Goal: Navigation & Orientation: Understand site structure

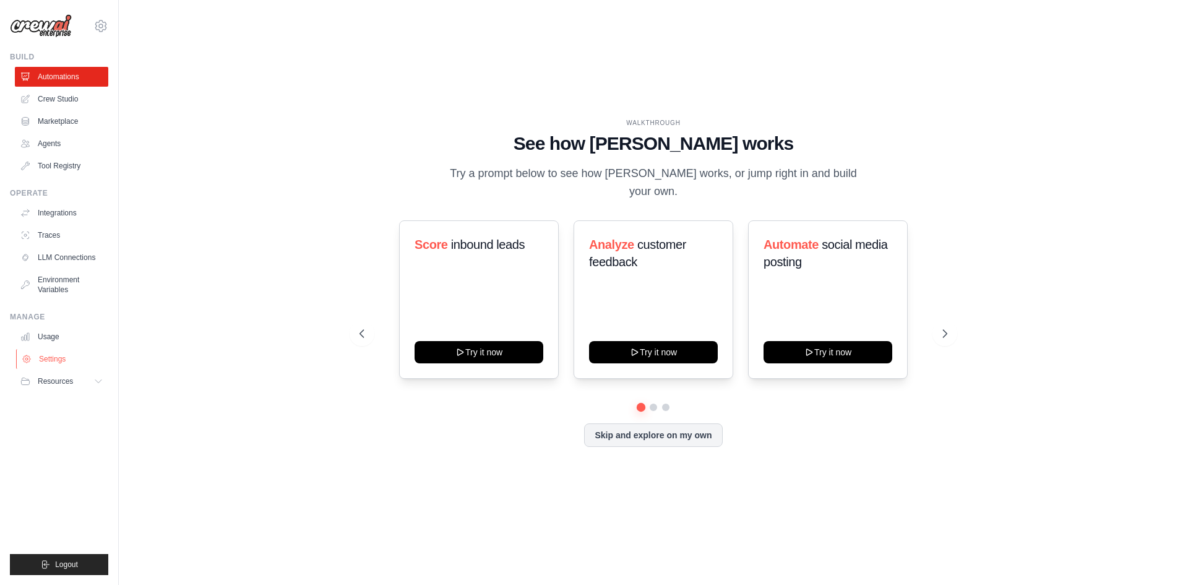
drag, startPoint x: 64, startPoint y: 348, endPoint x: 64, endPoint y: 355, distance: 6.8
click at [64, 355] on ul "Usage Settings Resources Documentation Blog" at bounding box center [61, 359] width 93 height 64
click at [64, 355] on link "Settings" at bounding box center [62, 359] width 93 height 20
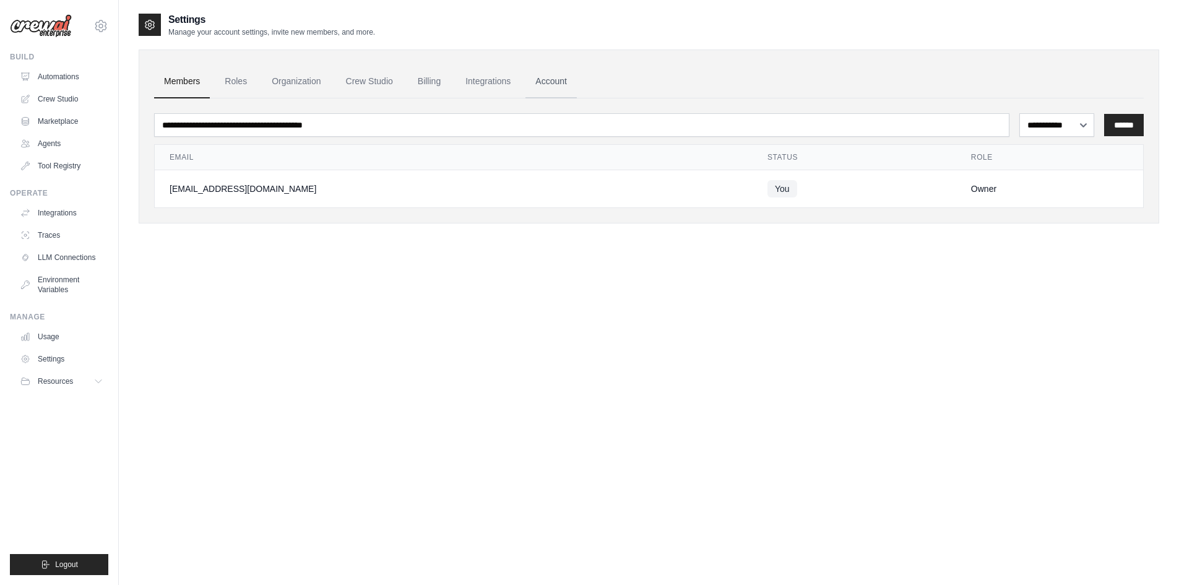
click at [548, 82] on link "Account" at bounding box center [550, 81] width 51 height 33
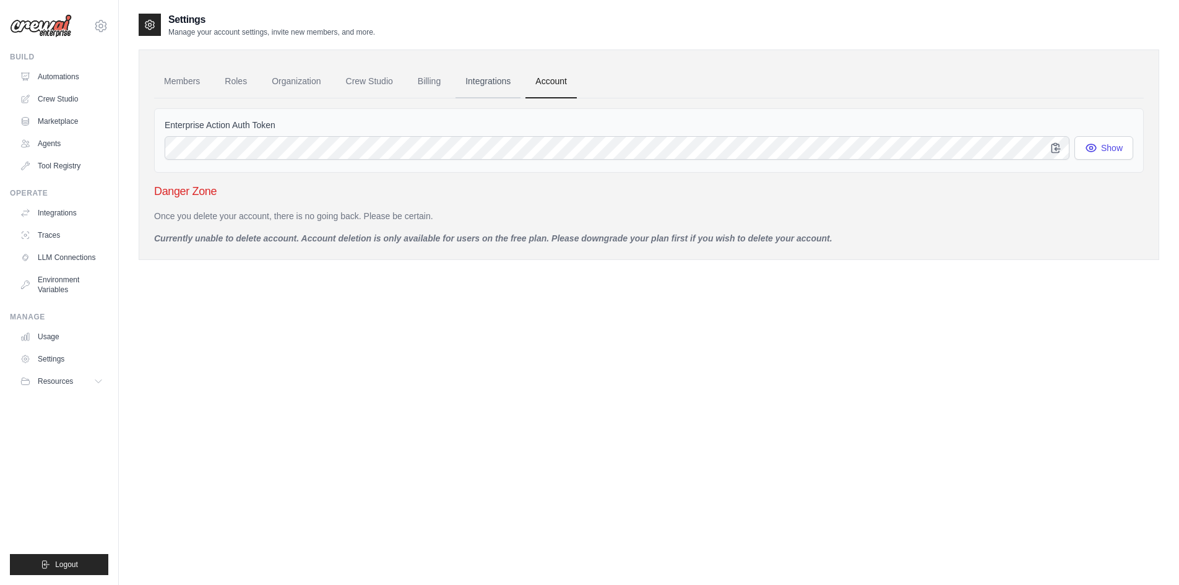
click at [507, 79] on link "Integrations" at bounding box center [487, 81] width 65 height 33
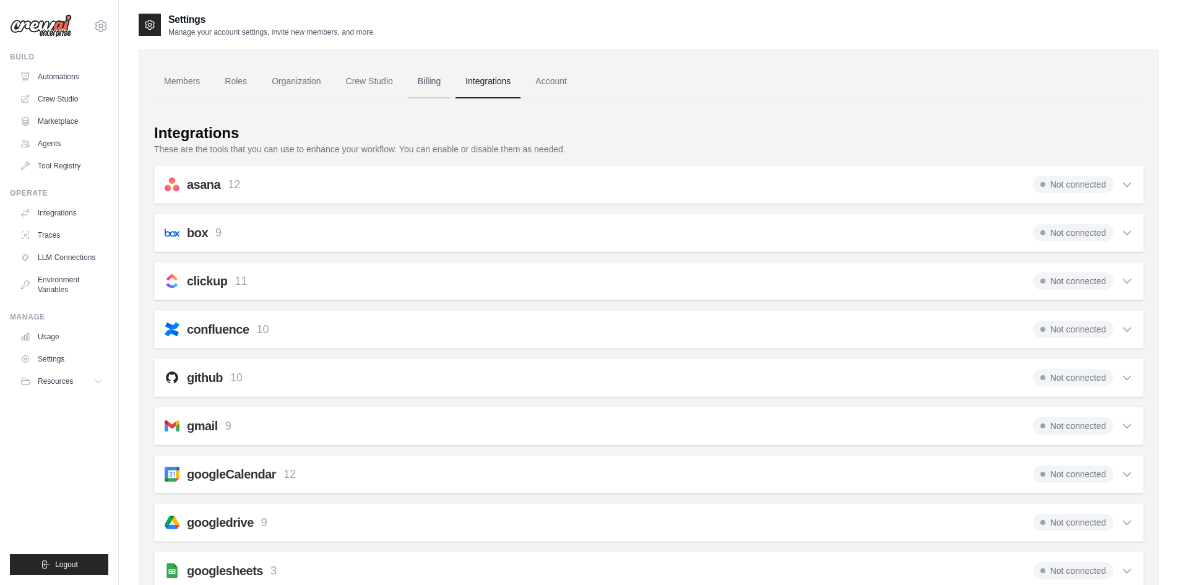
click at [433, 84] on link "Billing" at bounding box center [429, 81] width 43 height 33
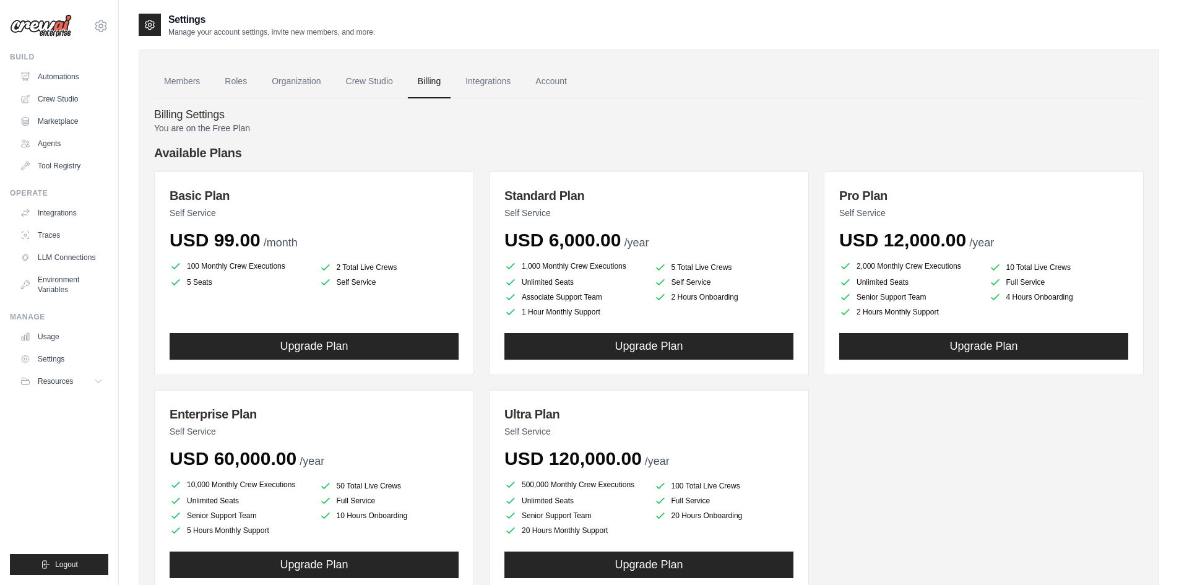
click at [380, 79] on link "Crew Studio" at bounding box center [369, 81] width 67 height 33
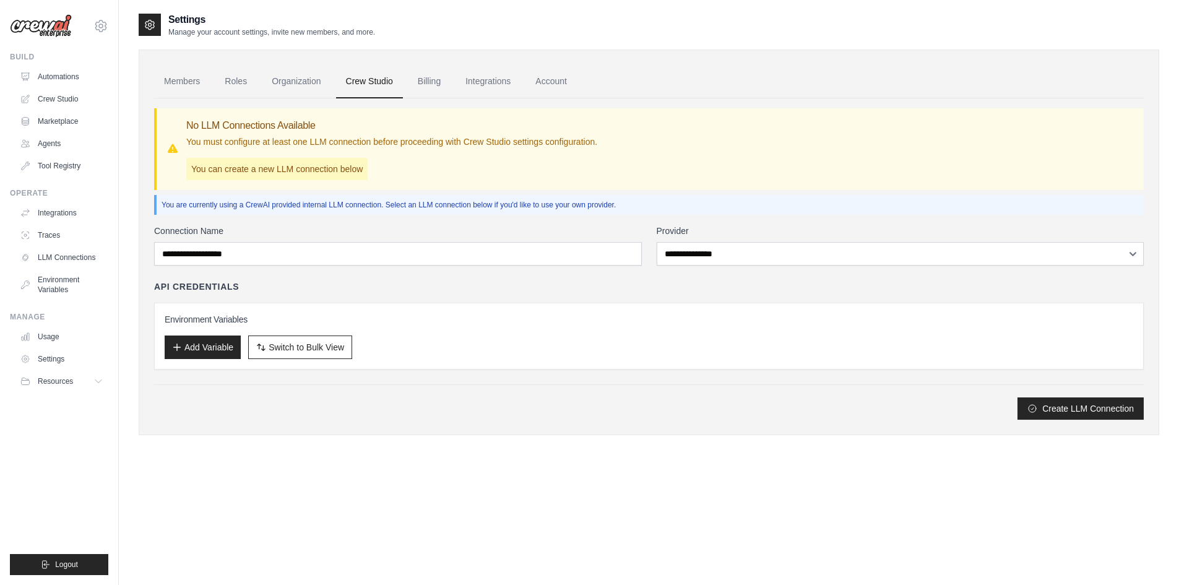
click at [341, 77] on link "Crew Studio" at bounding box center [369, 81] width 67 height 33
click at [225, 74] on link "Roles" at bounding box center [236, 81] width 42 height 33
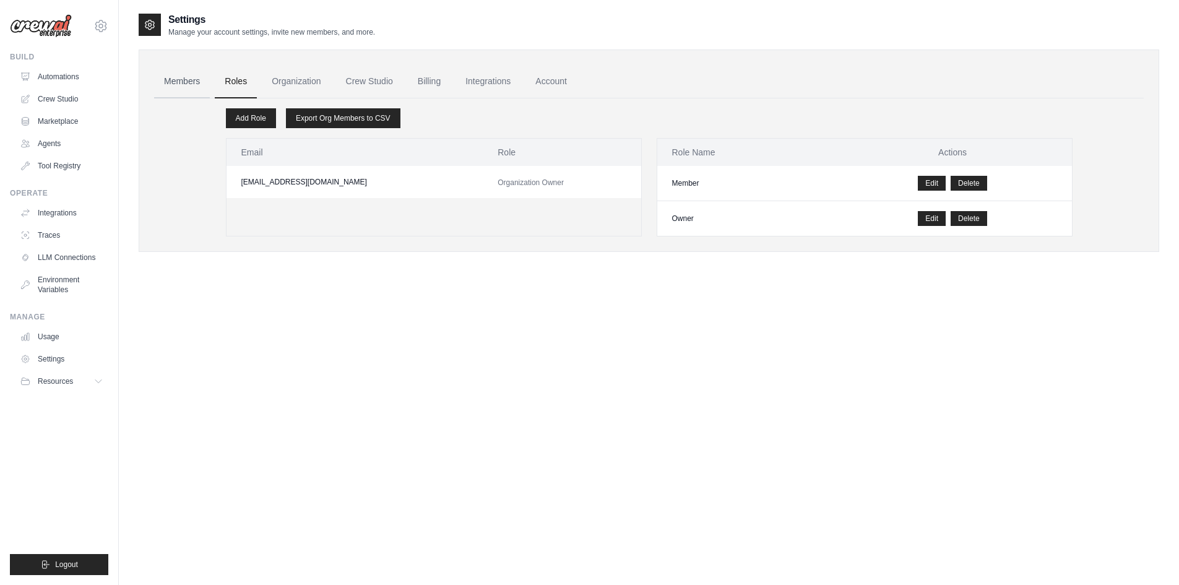
click at [183, 85] on link "Members" at bounding box center [182, 81] width 56 height 33
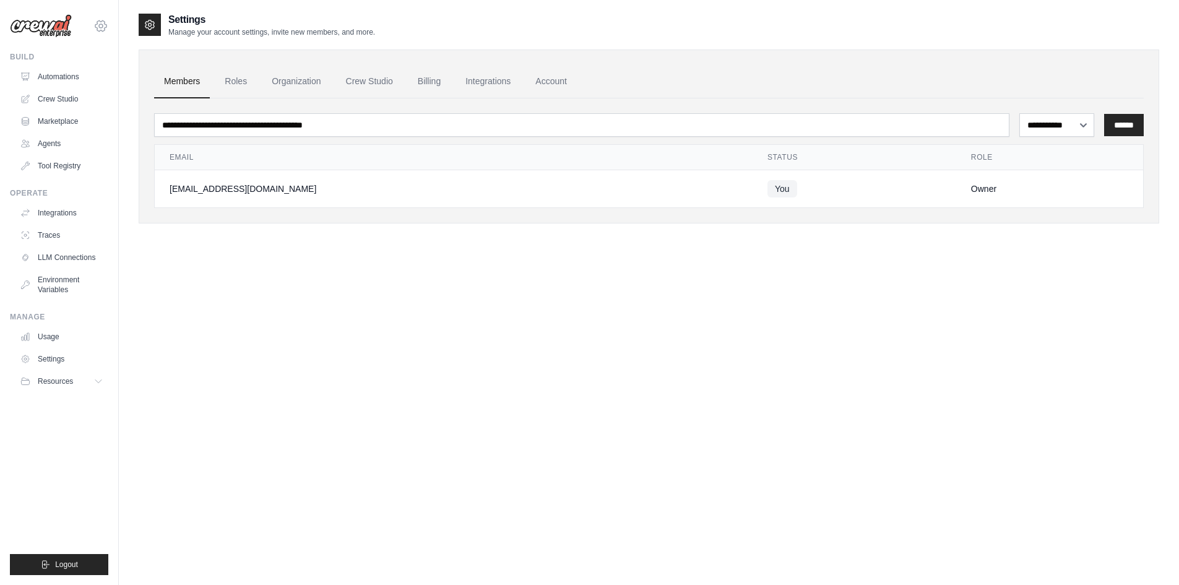
click at [97, 30] on icon at bounding box center [100, 26] width 15 height 15
click at [89, 88] on link "Settings" at bounding box center [100, 83] width 109 height 22
click at [61, 375] on button "Resources" at bounding box center [62, 381] width 93 height 20
click at [69, 260] on link "LLM Connections" at bounding box center [62, 258] width 93 height 20
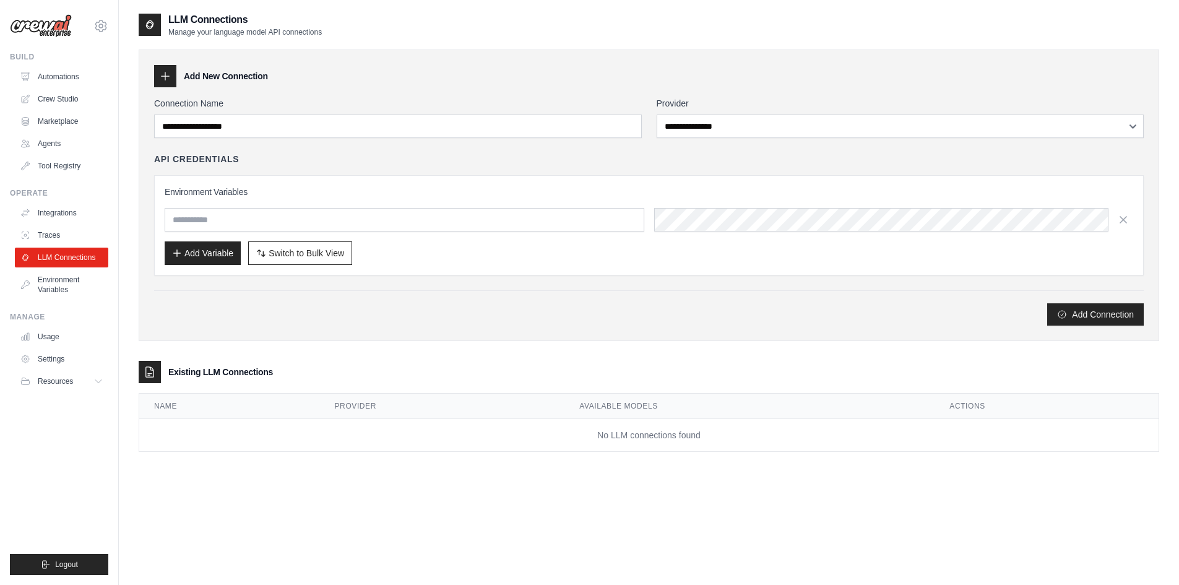
click at [82, 132] on ul "Automations Crew Studio Marketplace Agents Tool Registry" at bounding box center [61, 121] width 93 height 109
click at [77, 137] on link "Agents" at bounding box center [62, 144] width 93 height 20
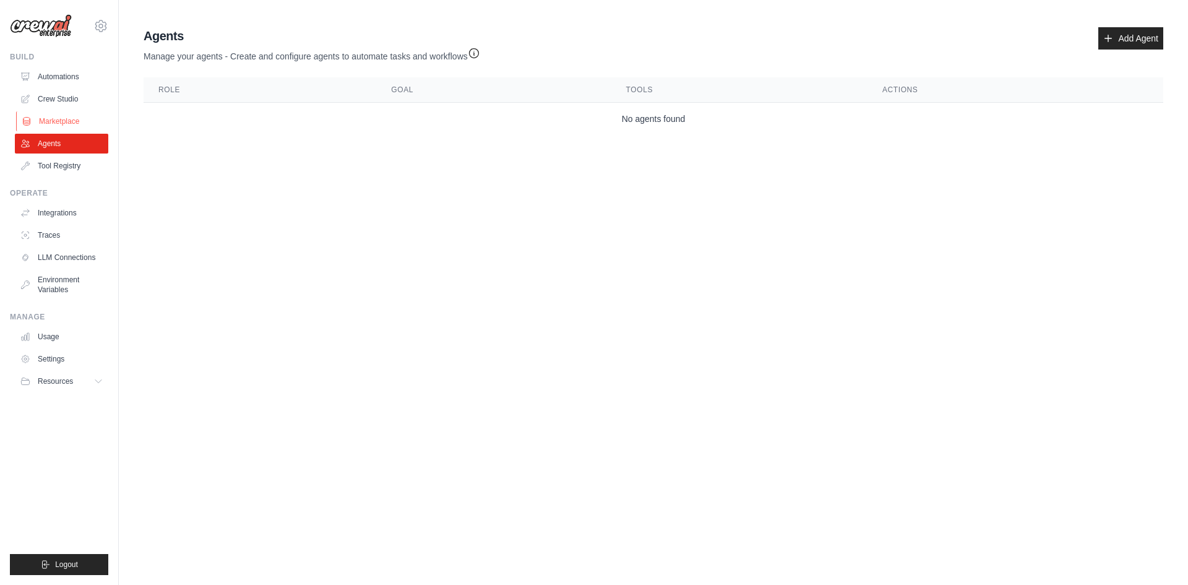
click at [82, 127] on link "Marketplace" at bounding box center [62, 121] width 93 height 20
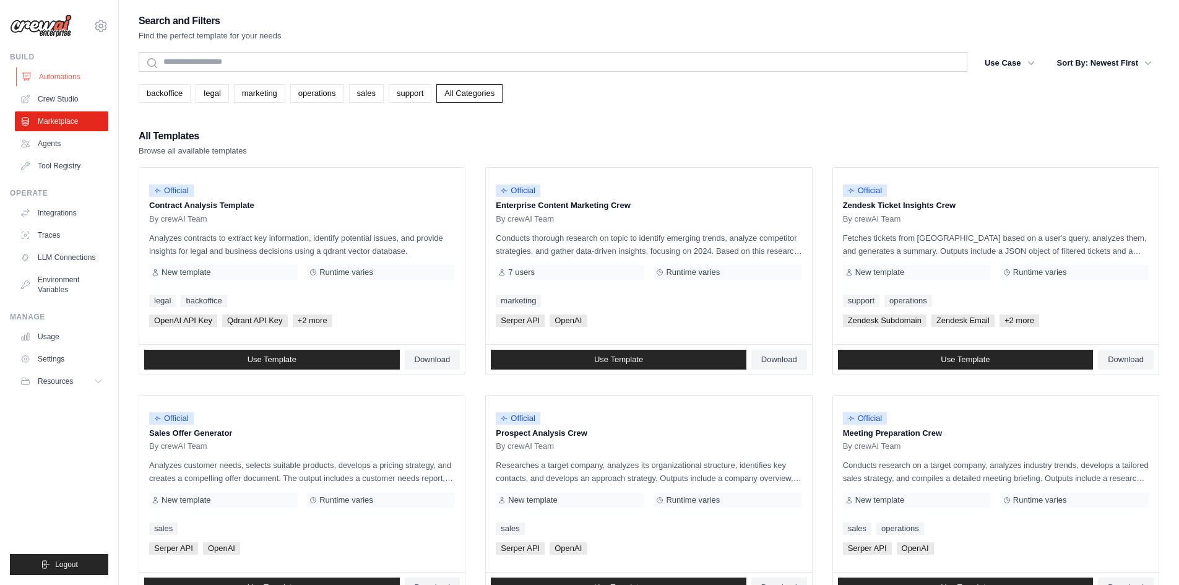
click at [69, 84] on link "Automations" at bounding box center [62, 77] width 93 height 20
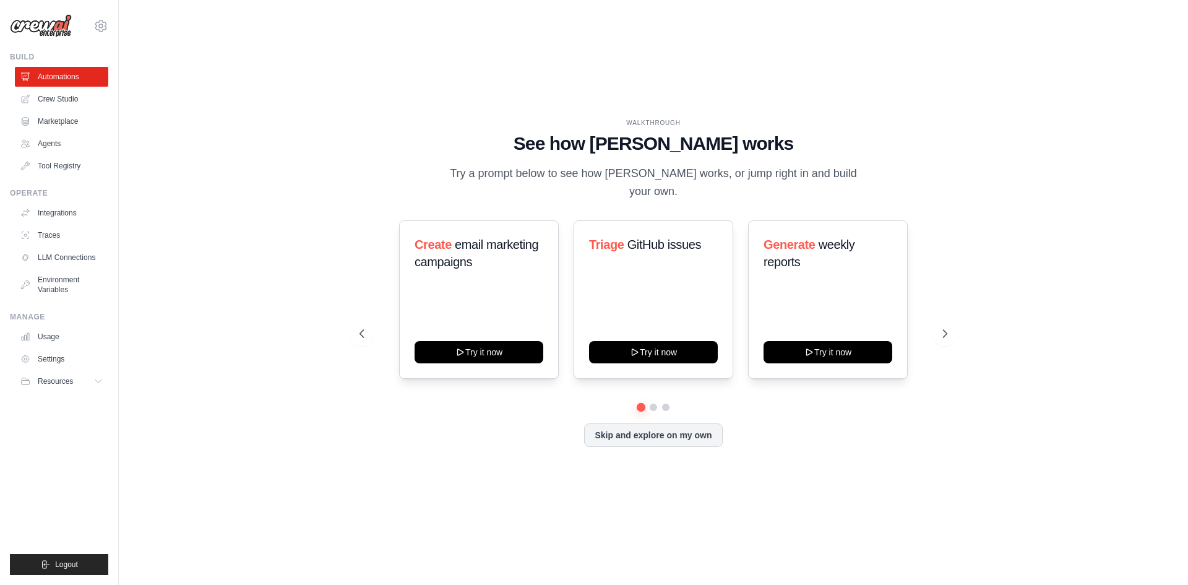
click at [69, 84] on link "Automations" at bounding box center [61, 77] width 93 height 20
drag, startPoint x: 623, startPoint y: 237, endPoint x: 686, endPoint y: 242, distance: 63.3
click at [686, 242] on h3 "Triage GitHub issues" at bounding box center [653, 244] width 129 height 17
click at [686, 242] on span "GitHub issues" at bounding box center [665, 245] width 74 height 14
click at [804, 238] on span "email marketing campaigns" at bounding box center [826, 253] width 124 height 31
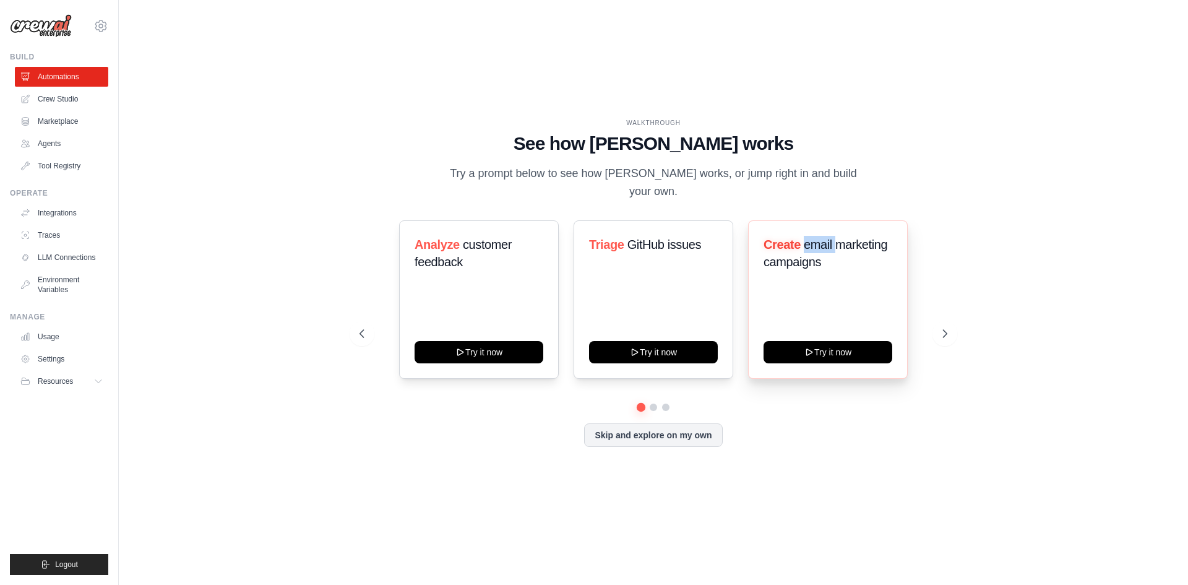
click at [804, 238] on span "email marketing campaigns" at bounding box center [826, 253] width 124 height 31
click at [68, 108] on link "Crew Studio" at bounding box center [62, 99] width 93 height 20
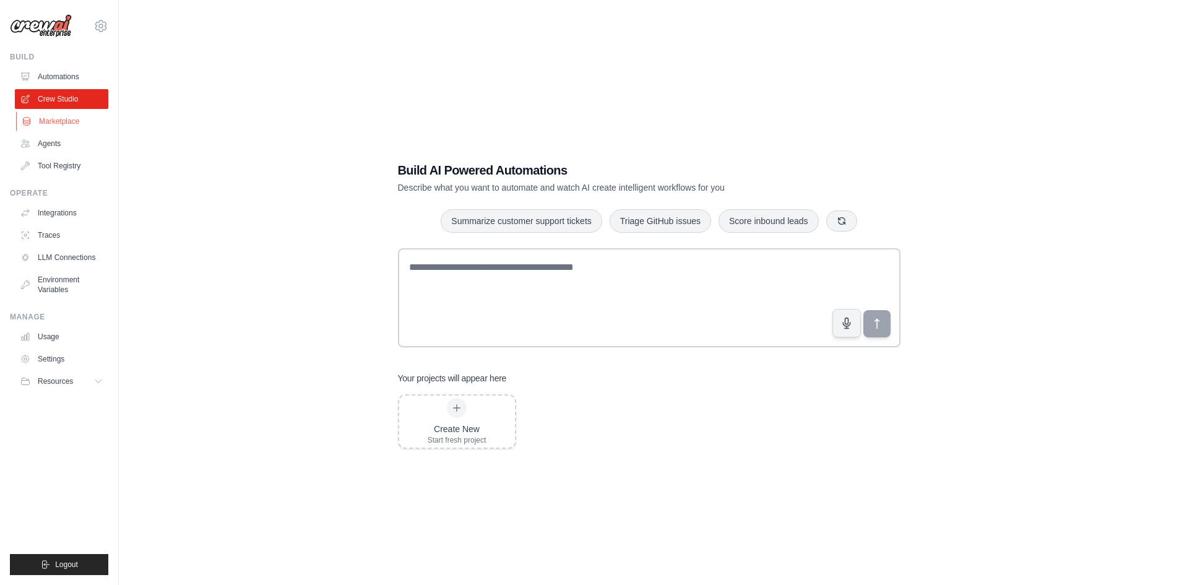
click at [70, 121] on link "Marketplace" at bounding box center [62, 121] width 93 height 20
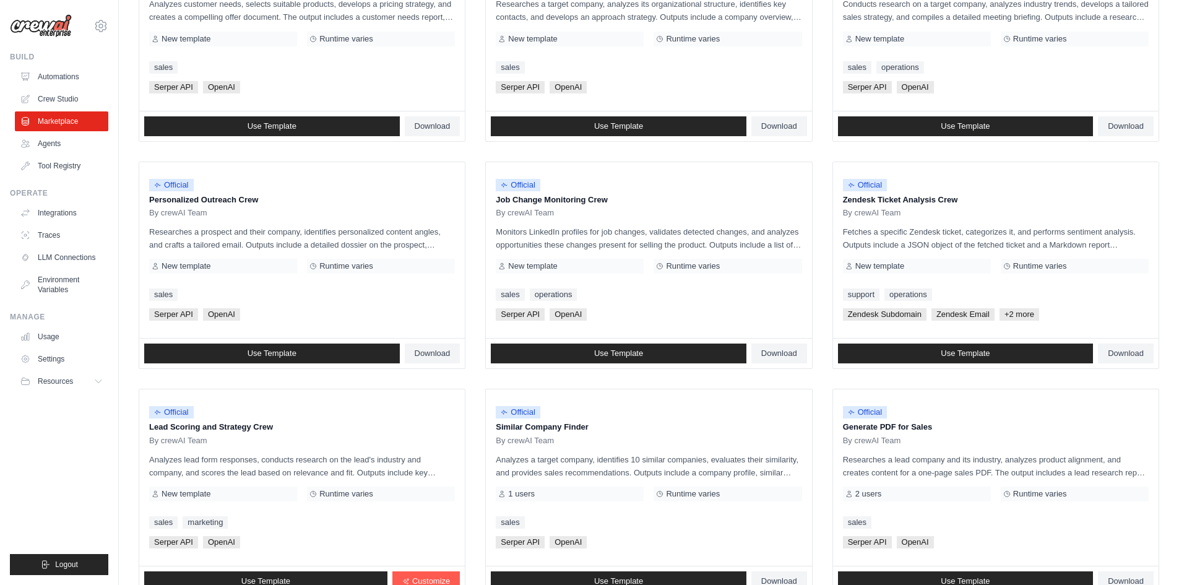
scroll to position [562, 0]
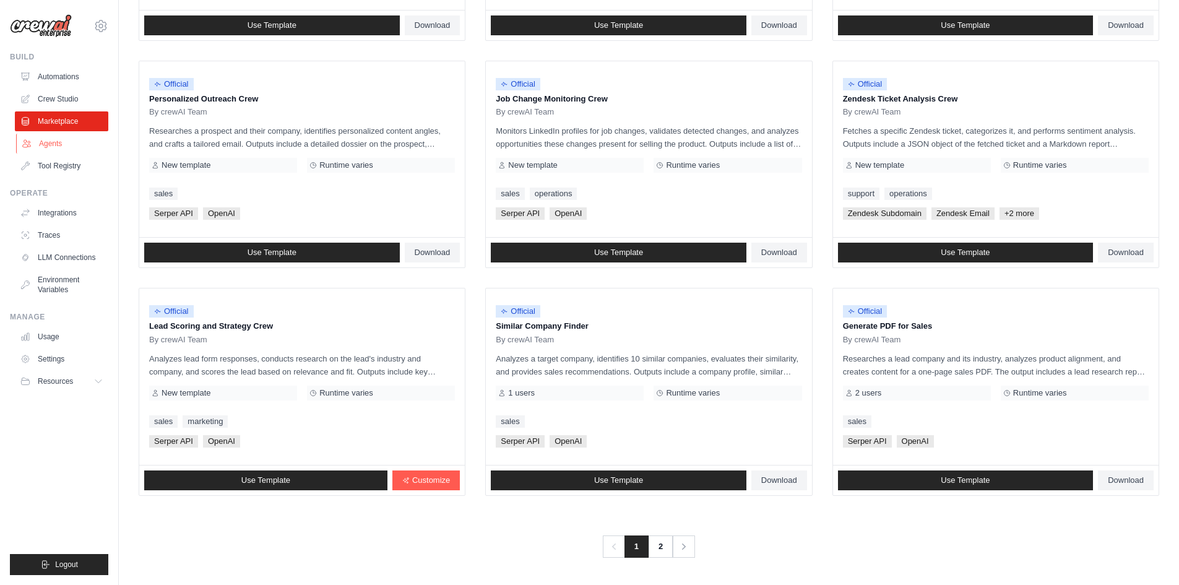
click at [74, 153] on link "Agents" at bounding box center [62, 144] width 93 height 20
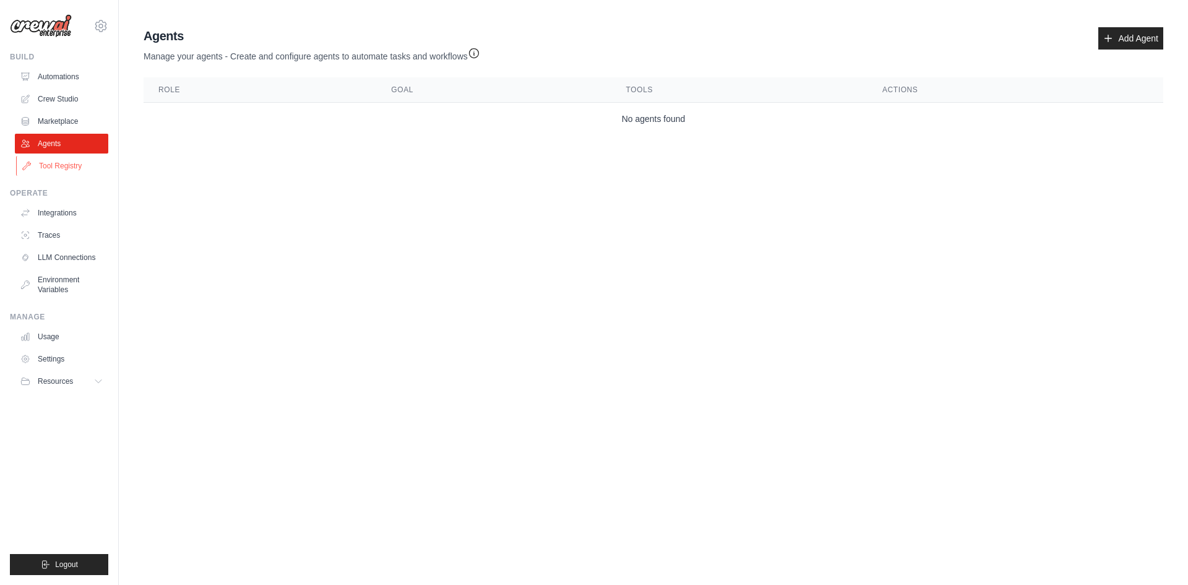
click at [74, 160] on link "Tool Registry" at bounding box center [62, 166] width 93 height 20
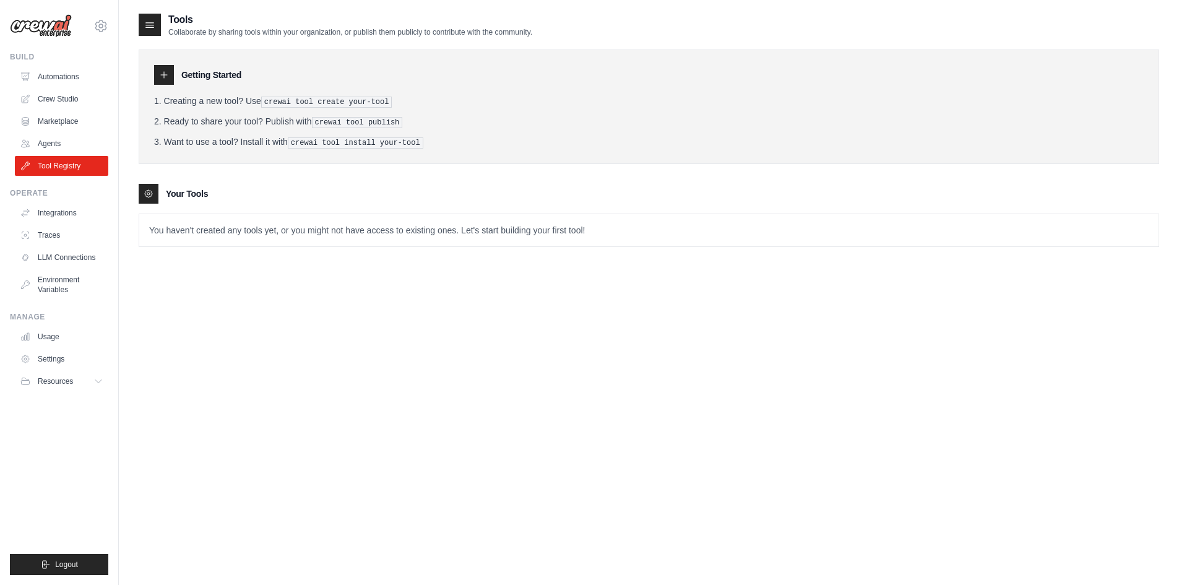
drag, startPoint x: 183, startPoint y: 100, endPoint x: 272, endPoint y: 144, distance: 99.4
click at [272, 144] on ol "Creating a new tool? Use crewai tool create your-tool Ready to share your tool?…" at bounding box center [649, 122] width 990 height 54
drag, startPoint x: 244, startPoint y: 218, endPoint x: 160, endPoint y: 249, distance: 89.7
click at [160, 249] on div "Tools Collaborate by sharing tools within your organization, or publish them pu…" at bounding box center [649, 139] width 1020 height 254
click at [75, 264] on link "LLM Connections" at bounding box center [62, 258] width 93 height 20
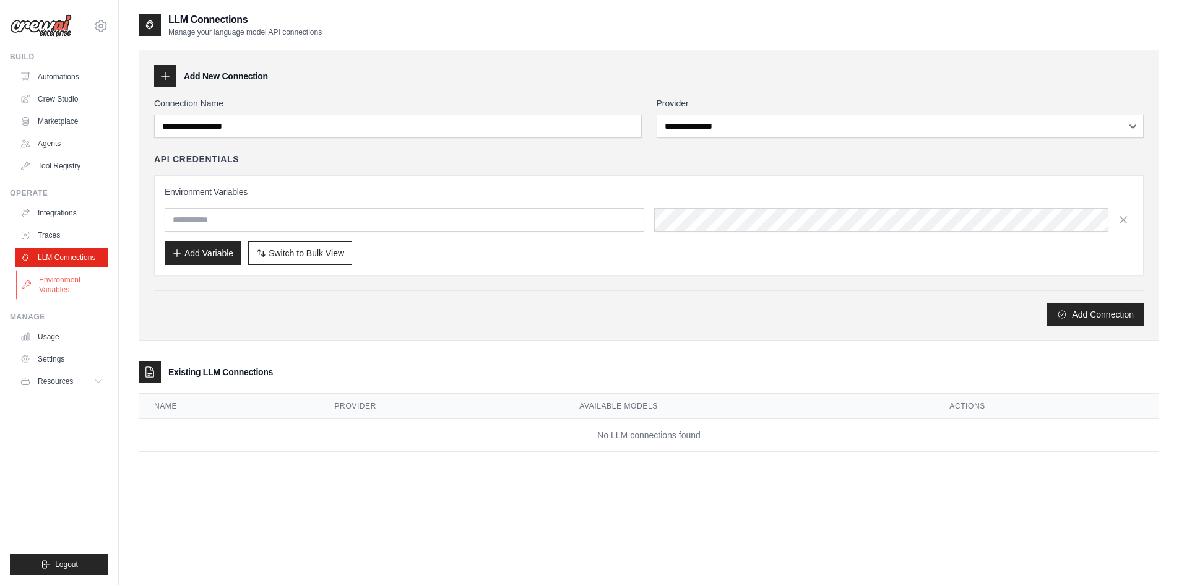
click at [92, 272] on link "Environment Variables" at bounding box center [62, 285] width 93 height 30
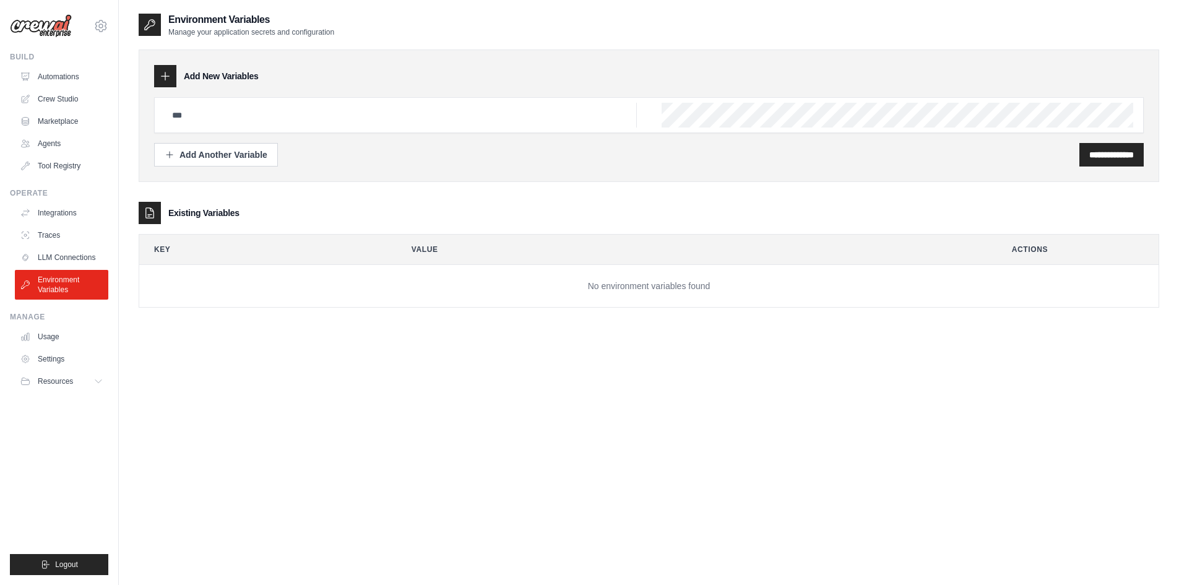
click at [53, 35] on img at bounding box center [41, 26] width 62 height 24
click at [50, 29] on img at bounding box center [41, 26] width 62 height 24
